Goal: Task Accomplishment & Management: Manage account settings

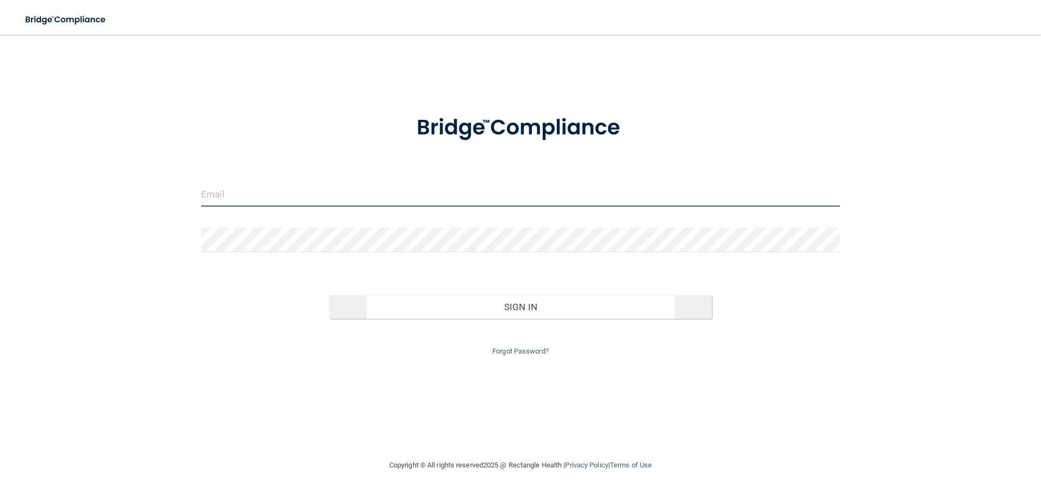
type input "[PERSON_NAME][EMAIL_ADDRESS][DOMAIN_NAME]"
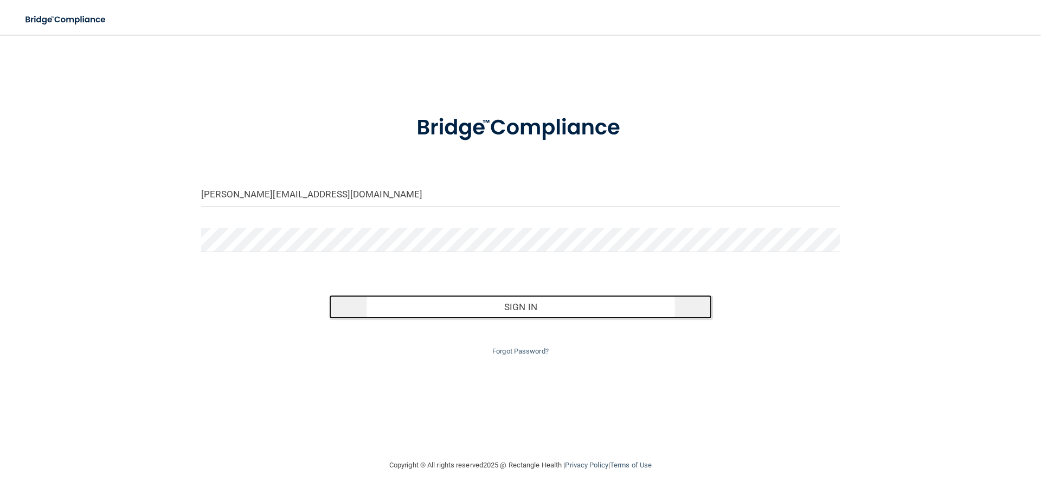
click at [533, 307] on button "Sign In" at bounding box center [520, 307] width 383 height 24
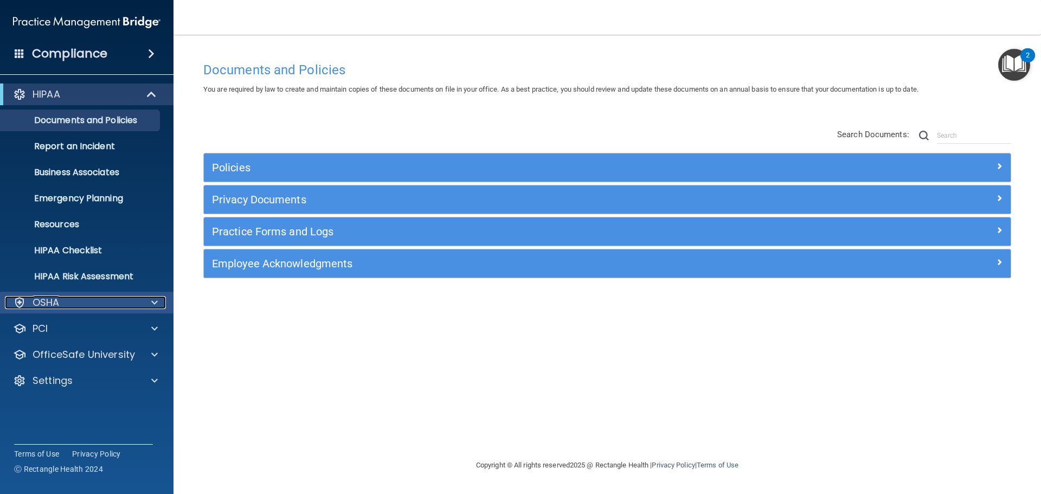
click at [152, 308] on span at bounding box center [154, 302] width 7 height 13
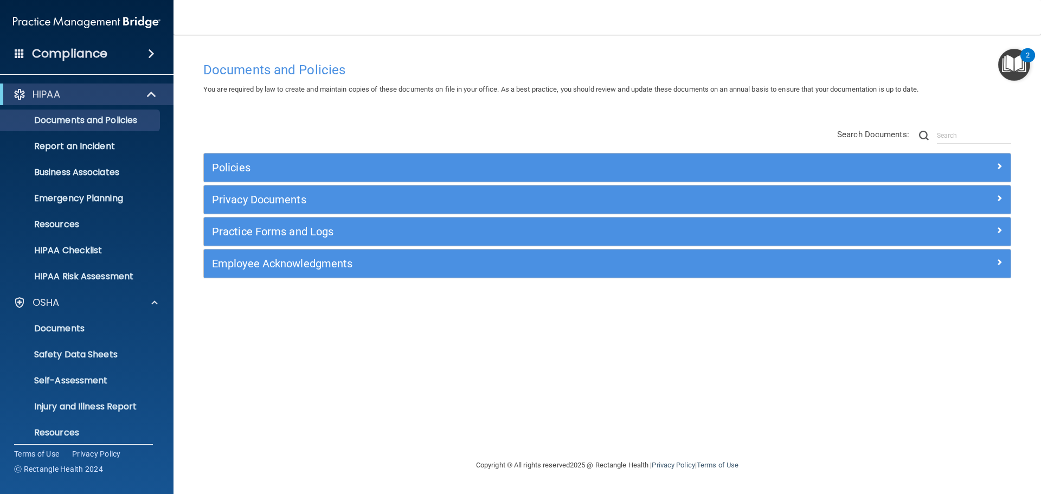
click at [1041, 65] on main "Documents and Policies You are required by law to create and maintain copies of…" at bounding box center [608, 264] width 868 height 459
click at [1019, 65] on img "Open Resource Center, 2 new notifications" at bounding box center [1014, 65] width 32 height 32
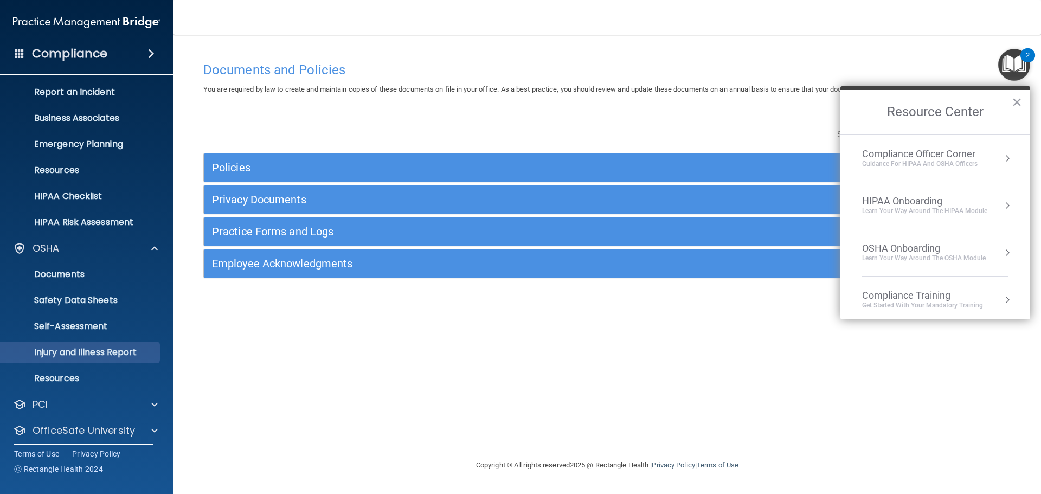
scroll to position [86, 0]
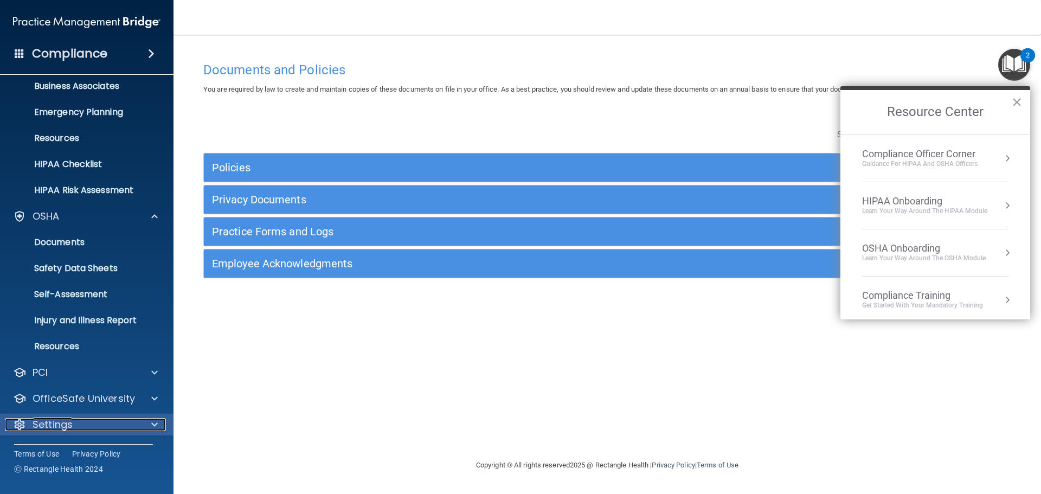
click at [73, 424] on div "Settings" at bounding box center [72, 424] width 134 height 13
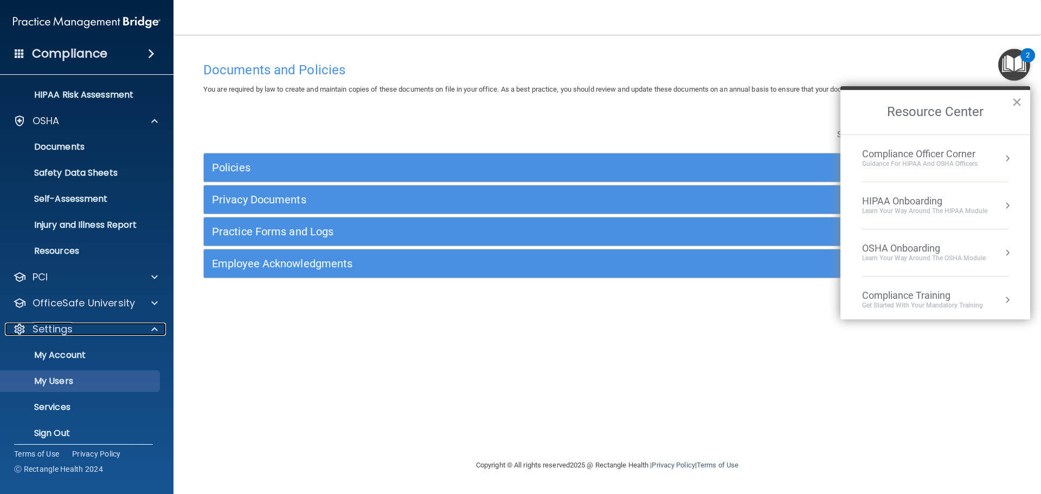
scroll to position [190, 0]
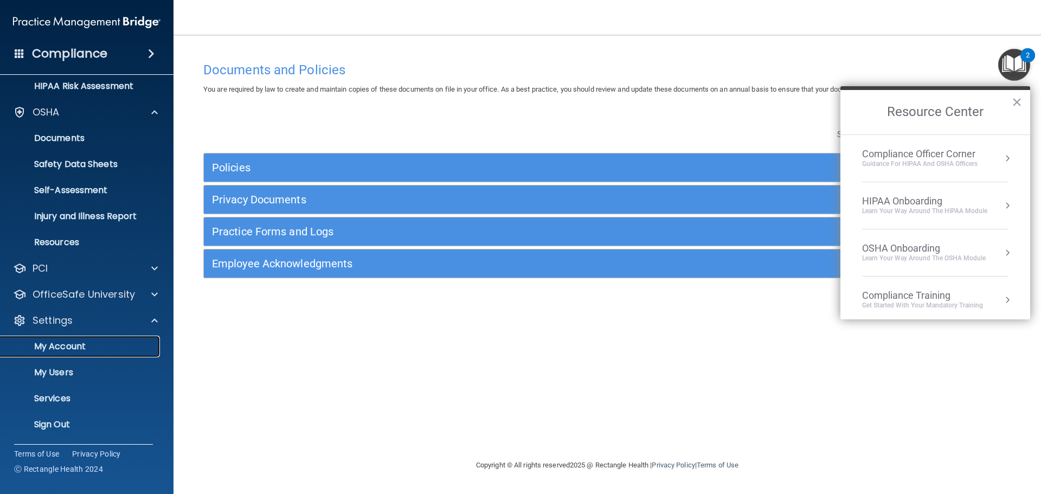
click at [82, 356] on link "My Account" at bounding box center [74, 347] width 171 height 22
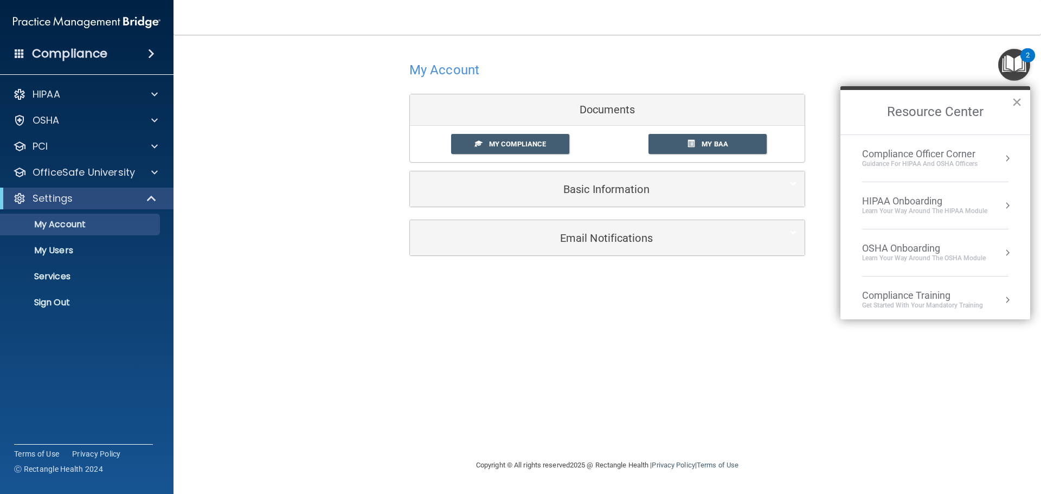
click at [1021, 104] on button "×" at bounding box center [1017, 101] width 10 height 17
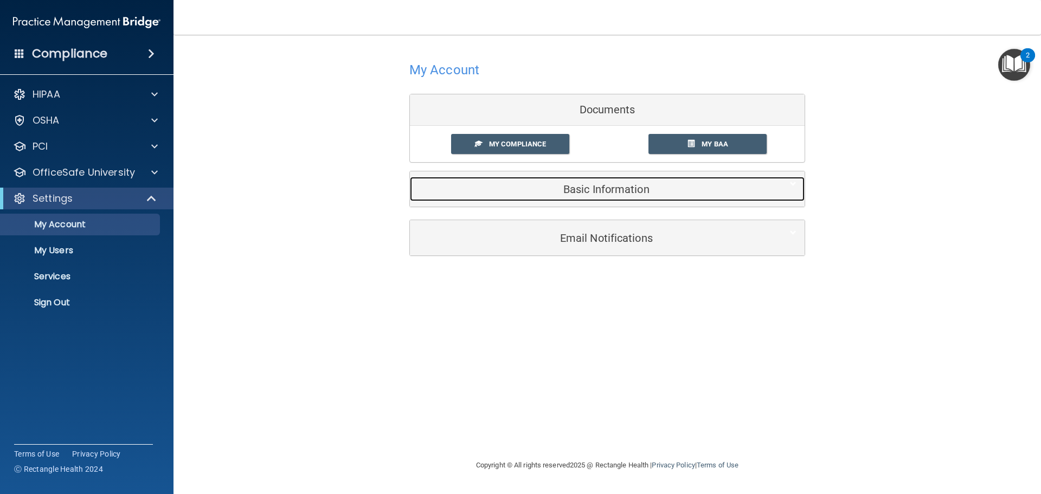
click at [614, 189] on h5 "Basic Information" at bounding box center [590, 189] width 345 height 12
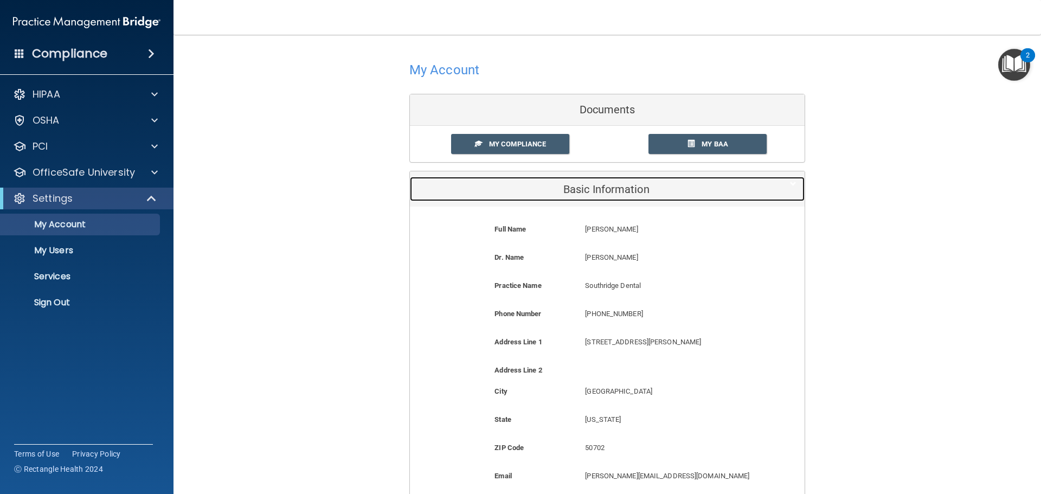
click at [614, 189] on h5 "Basic Information" at bounding box center [590, 189] width 345 height 12
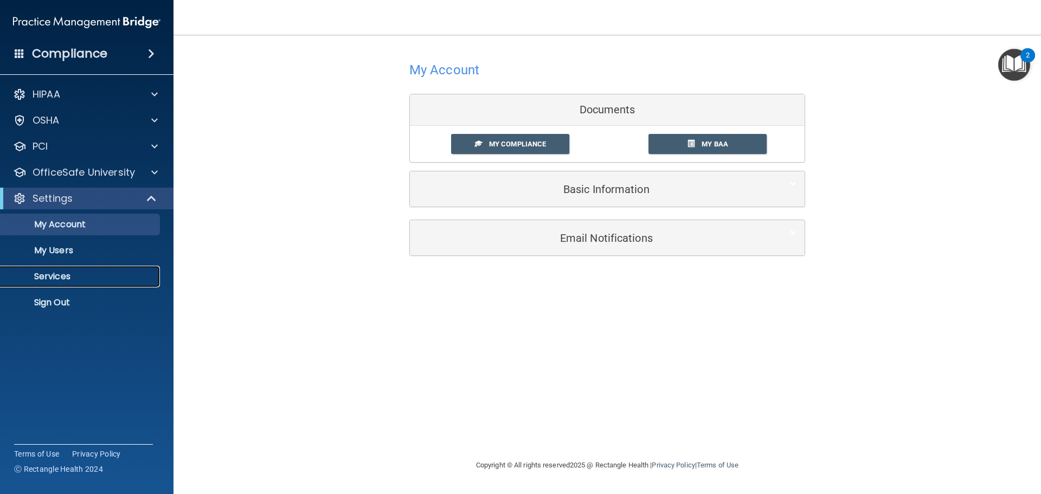
click at [73, 282] on link "Services" at bounding box center [74, 277] width 171 height 22
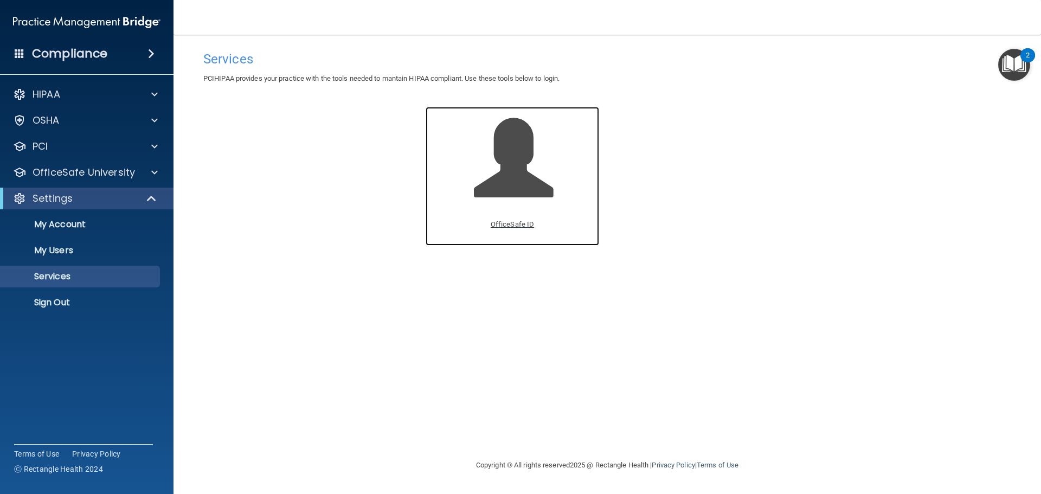
click at [518, 226] on p "OfficeSafe ID" at bounding box center [512, 224] width 43 height 13
